Goal: Task Accomplishment & Management: Use online tool/utility

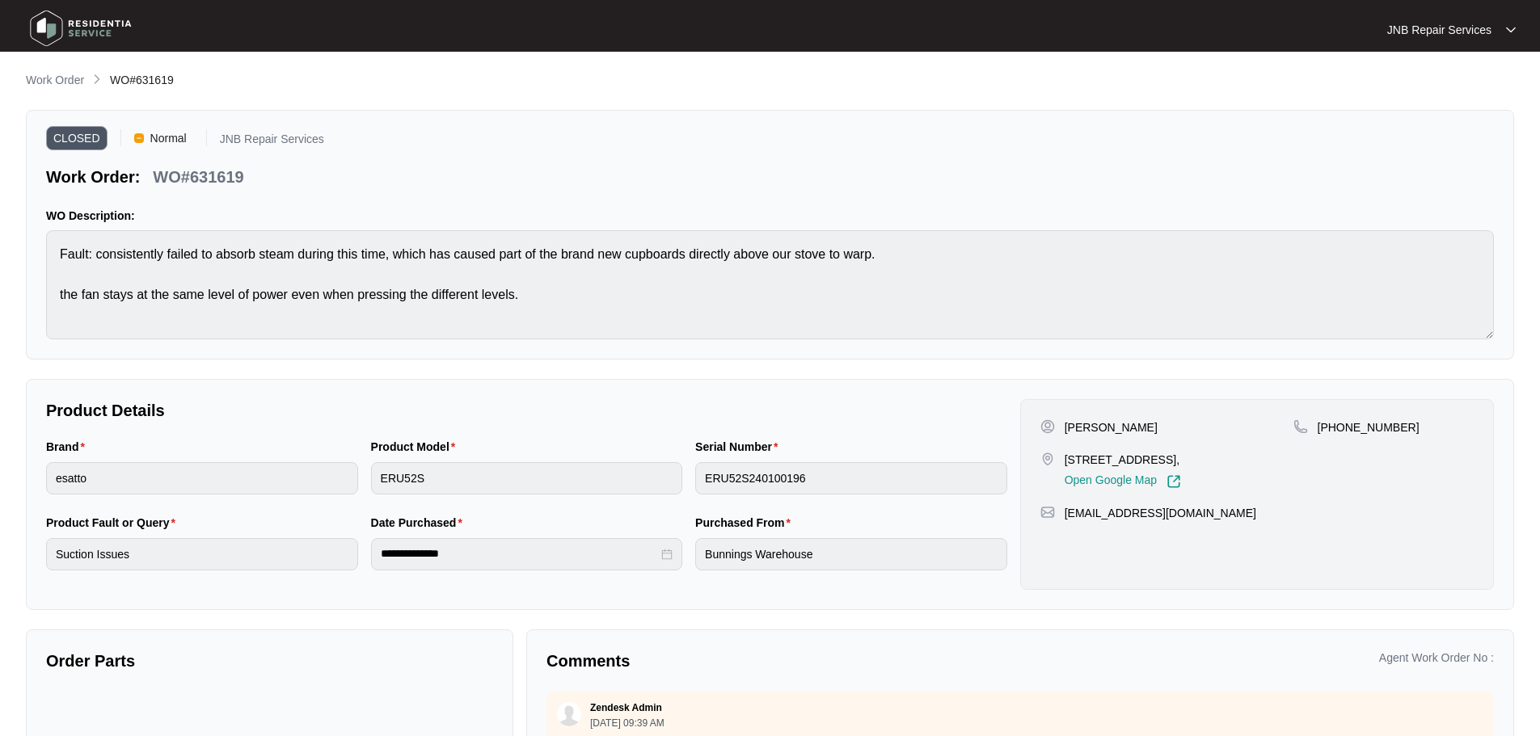
click at [85, 27] on img at bounding box center [80, 28] width 113 height 48
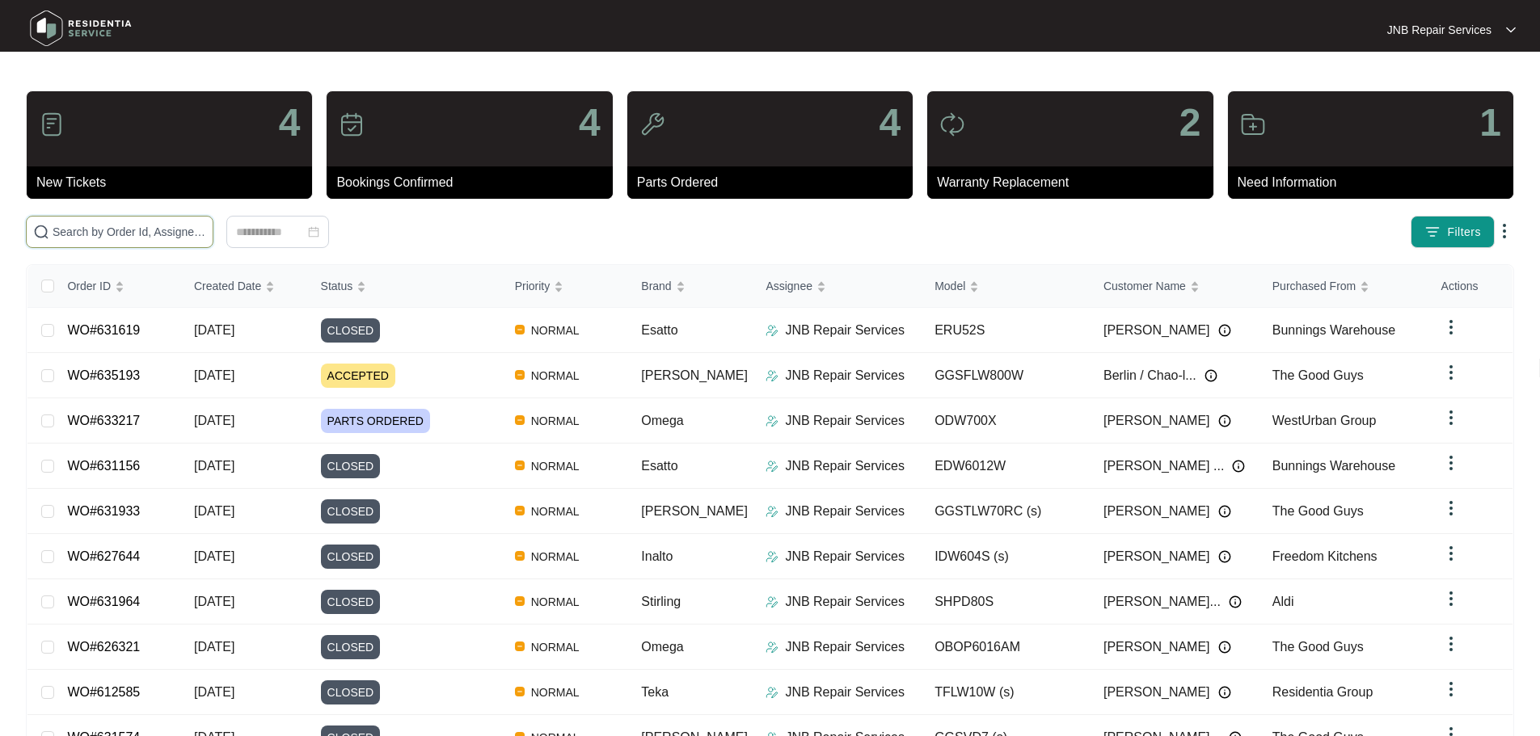
click at [206, 233] on input "text" at bounding box center [130, 232] width 154 height 18
paste input "629916"
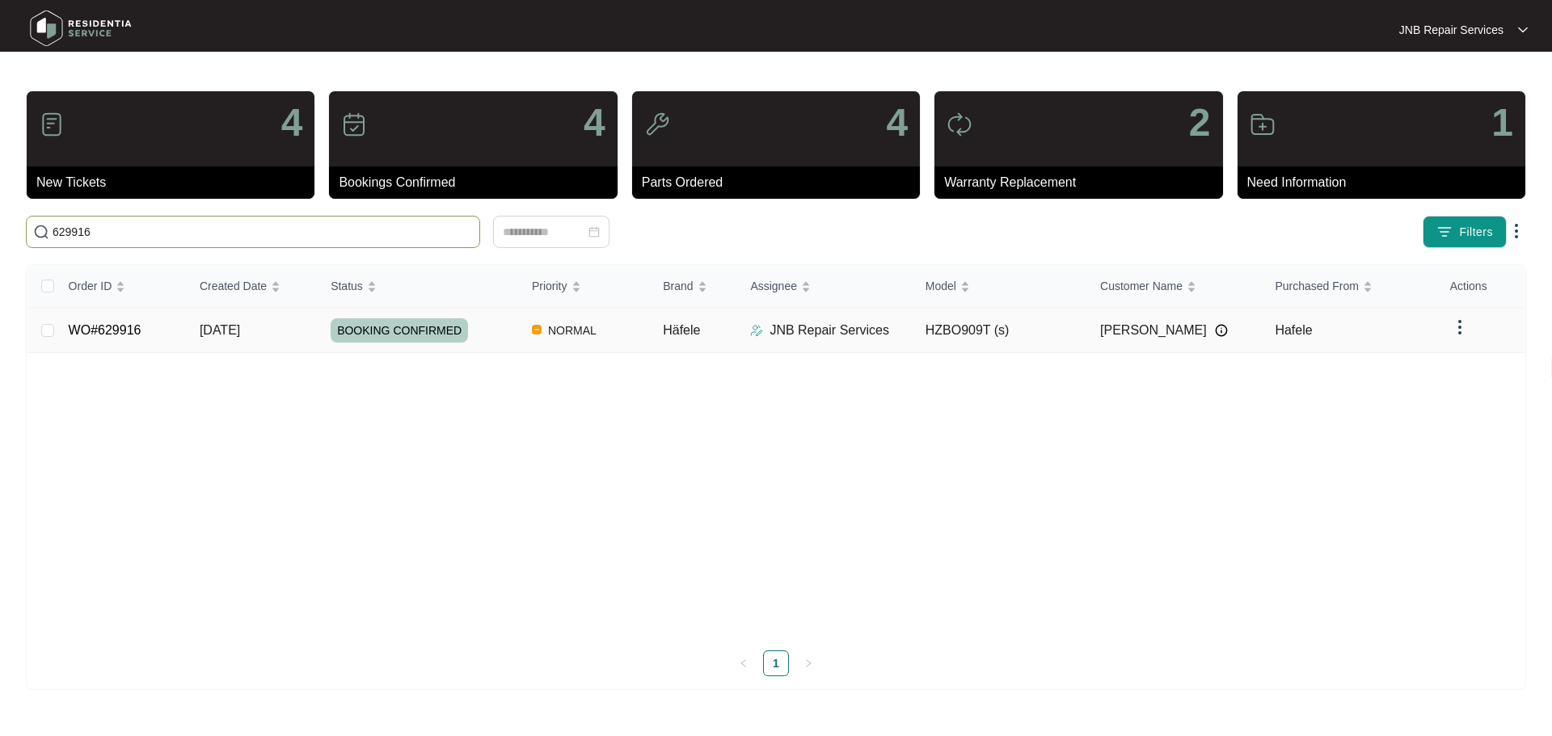
type input "629916"
click at [478, 350] on td "BOOKING CONFIRMED" at bounding box center [418, 330] width 201 height 45
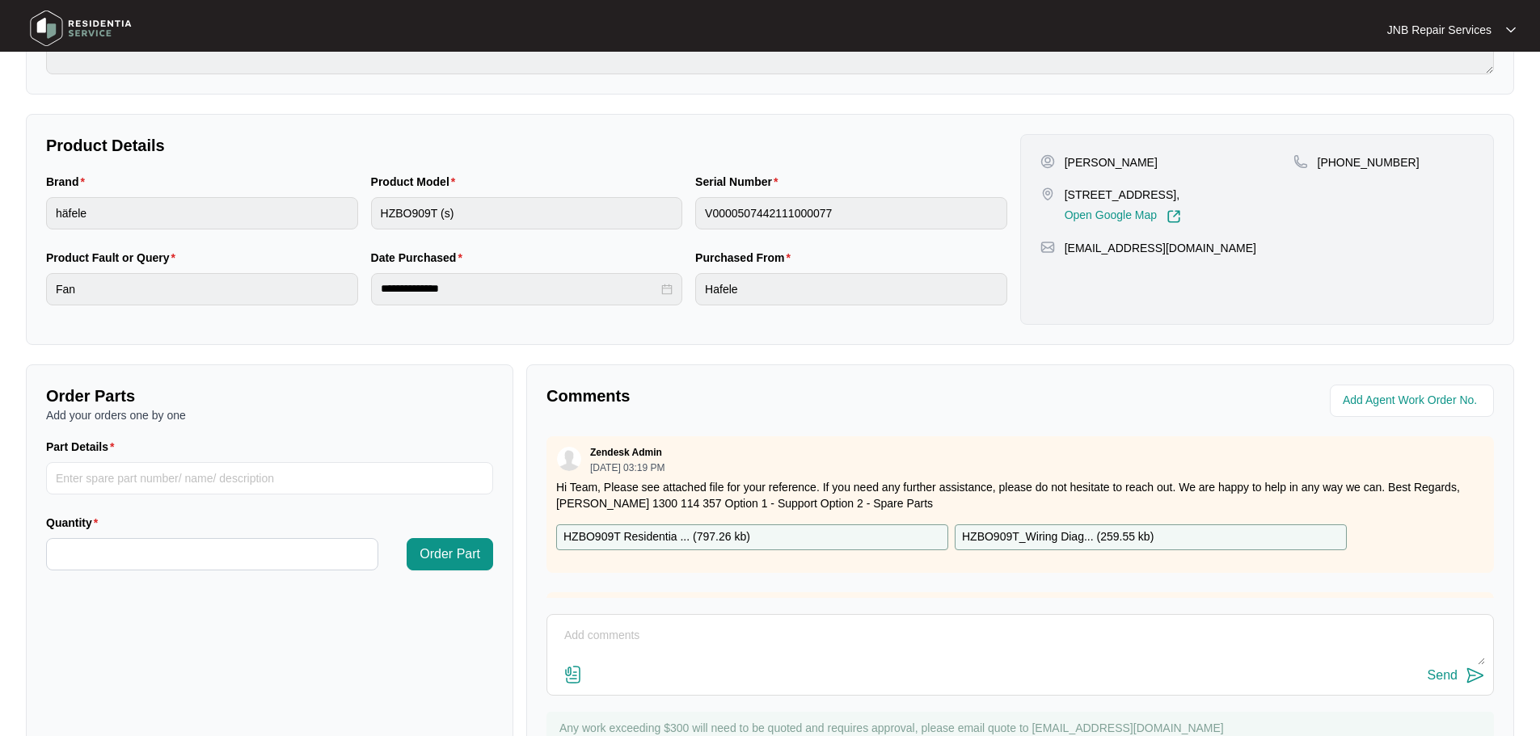
scroll to position [323, 0]
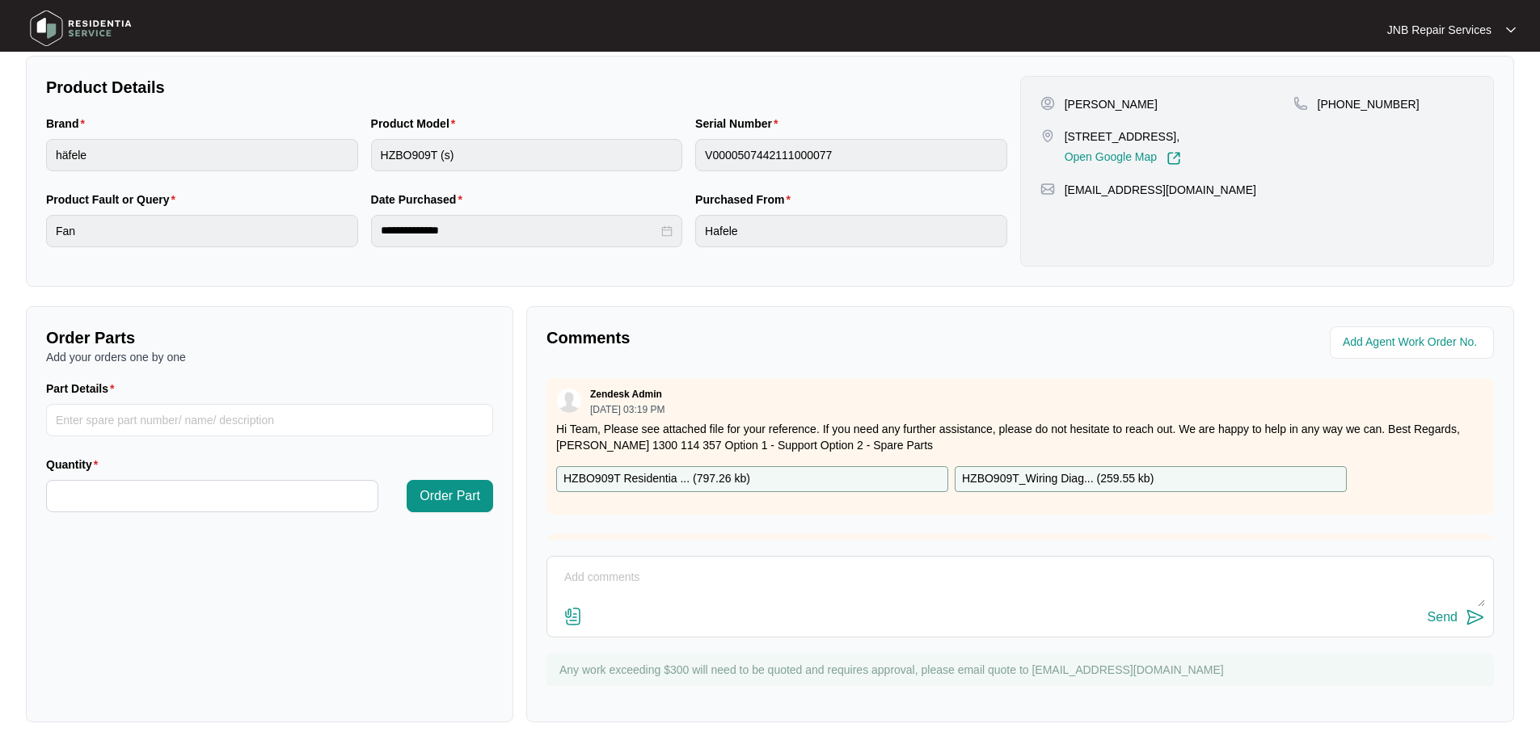
click at [833, 577] on textarea at bounding box center [1020, 586] width 930 height 42
paste textarea "02/09 [PERSON_NAME]. Complaint noise. Checked found fan cover get loosen. Adjus…"
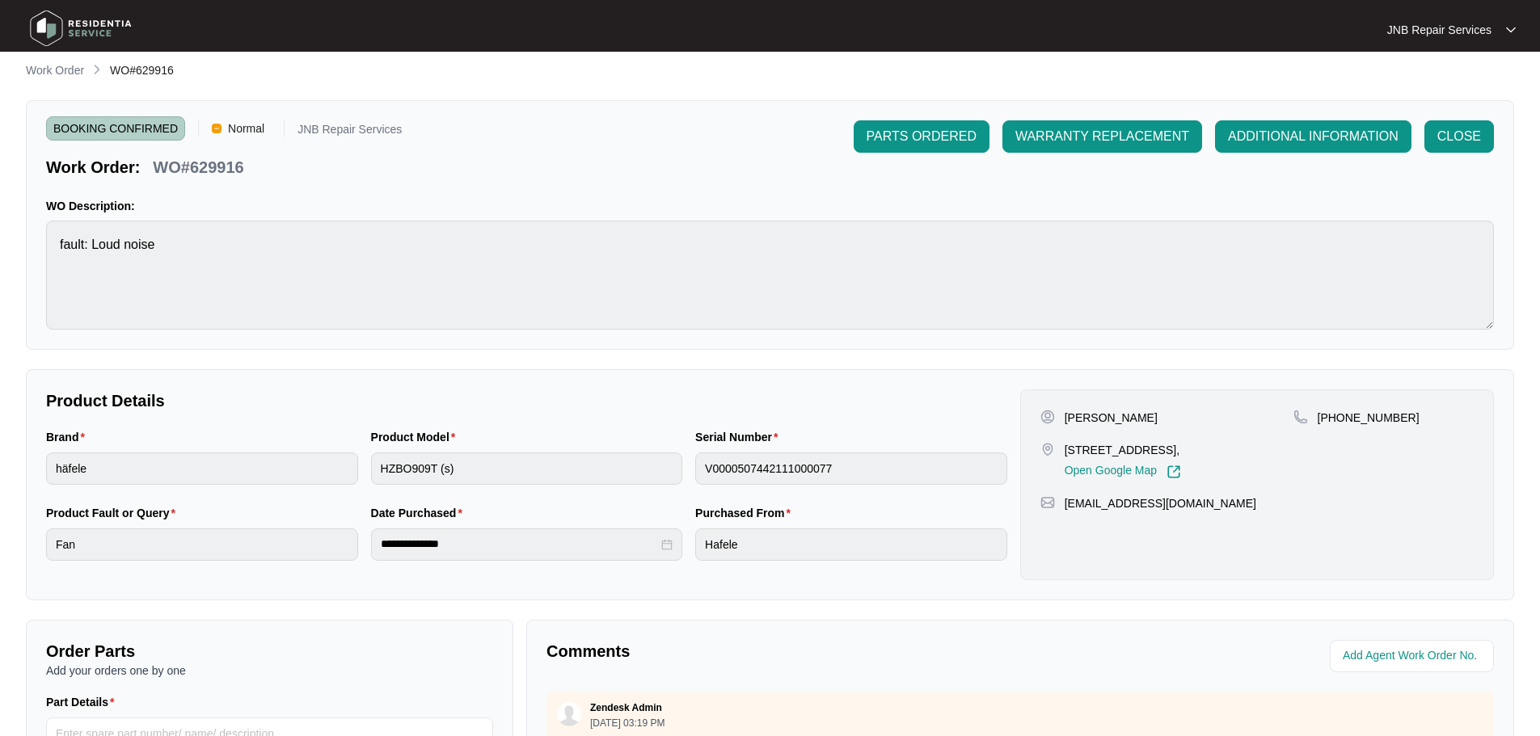
scroll to position [0, 0]
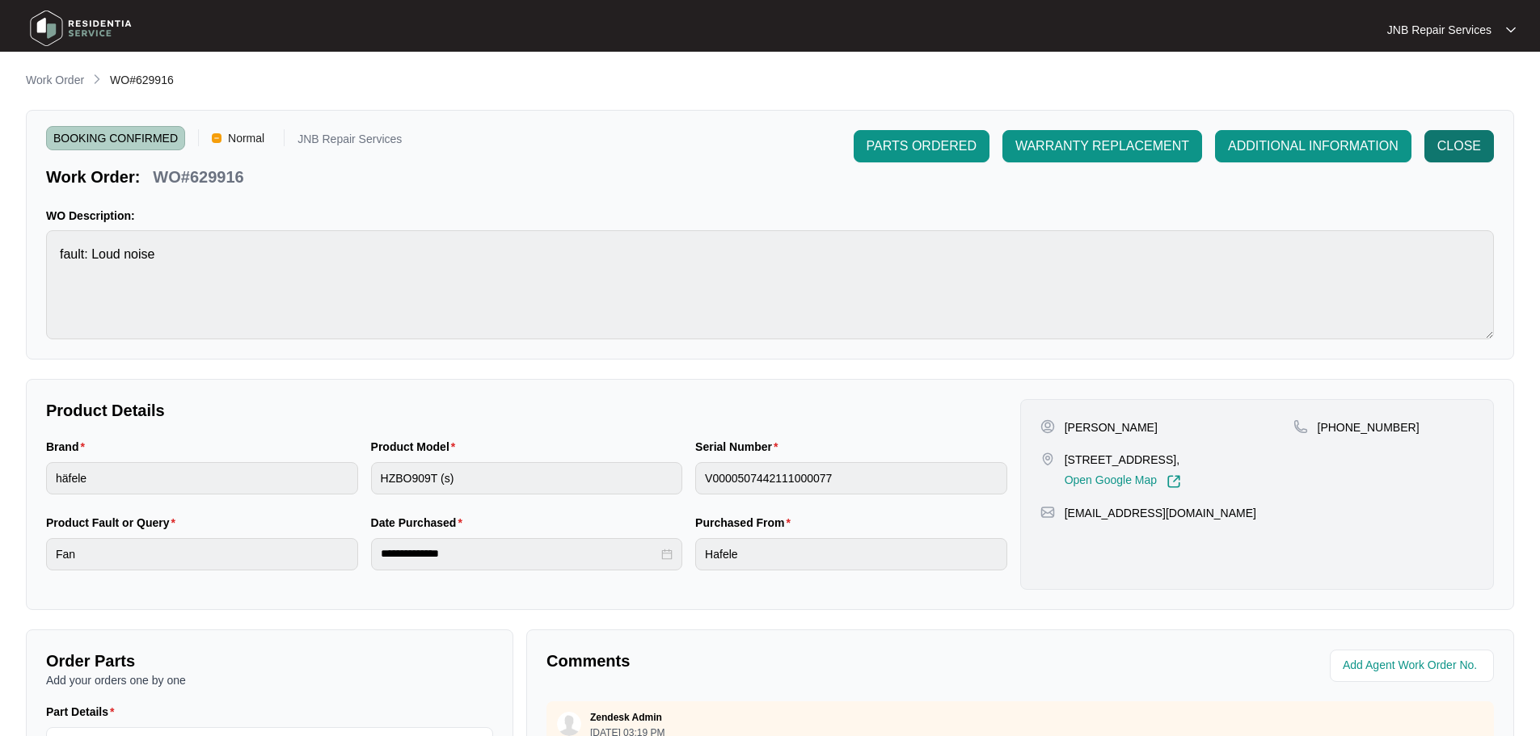
type textarea "02/09 [PERSON_NAME]. Complaint noise. Checked found fan cover get loosen. Adjus…"
click at [1461, 154] on span "CLOSE" at bounding box center [1459, 146] width 44 height 19
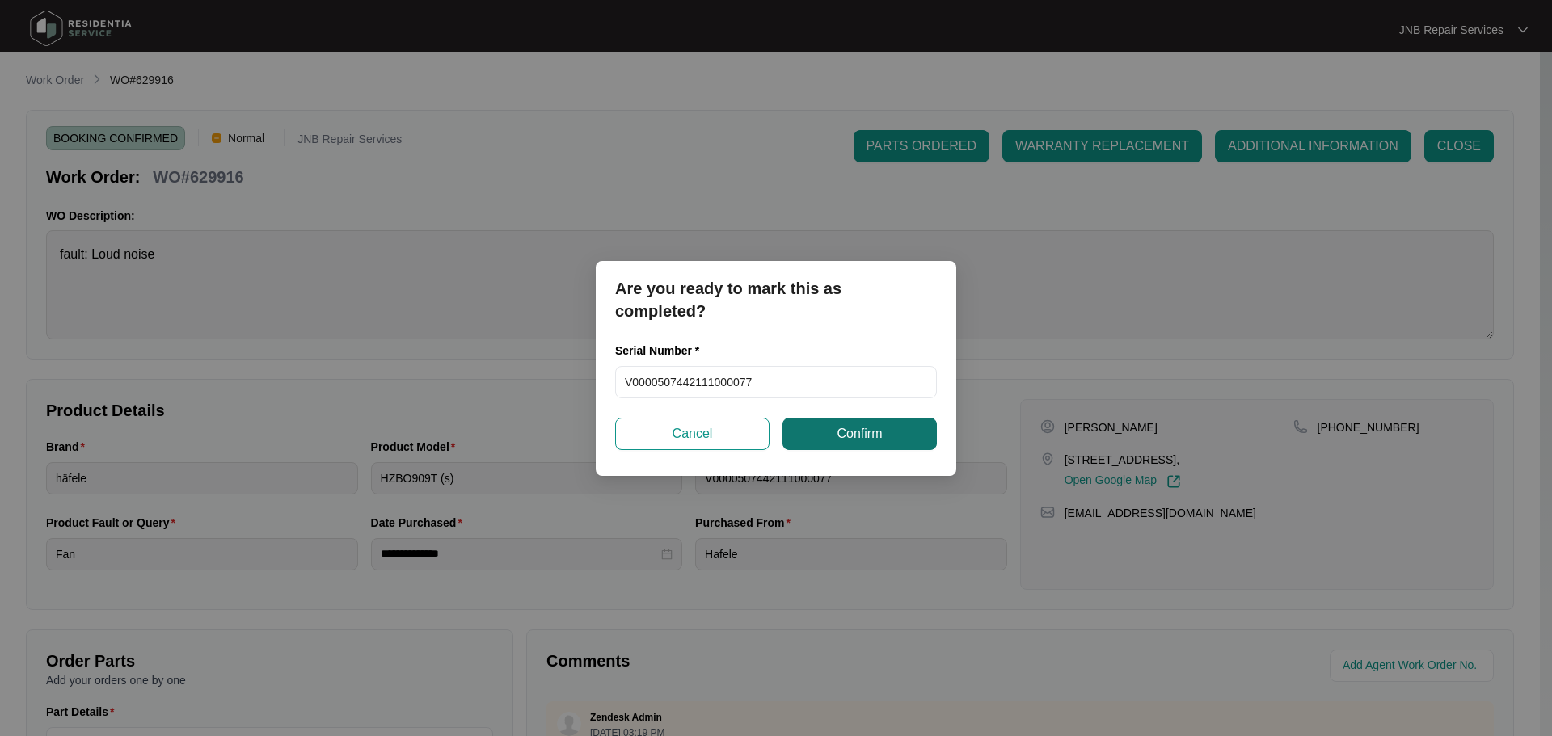
click at [873, 442] on span "Confirm" at bounding box center [859, 433] width 45 height 19
